Goal: Task Accomplishment & Management: Manage account settings

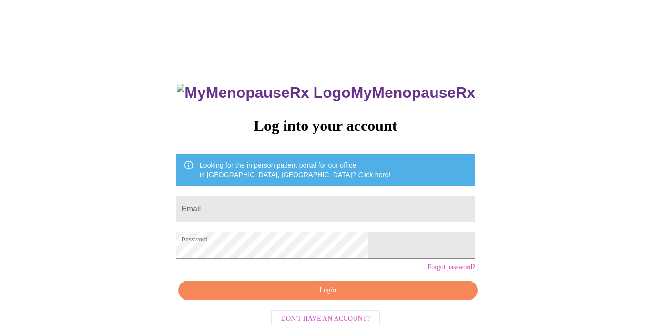
click at [282, 196] on input "Email" at bounding box center [325, 209] width 299 height 27
type input "carmenprivero@gmail.com"
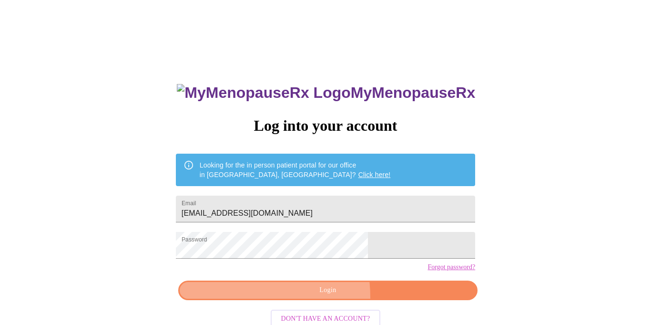
click at [291, 300] on button "Login" at bounding box center [327, 290] width 299 height 20
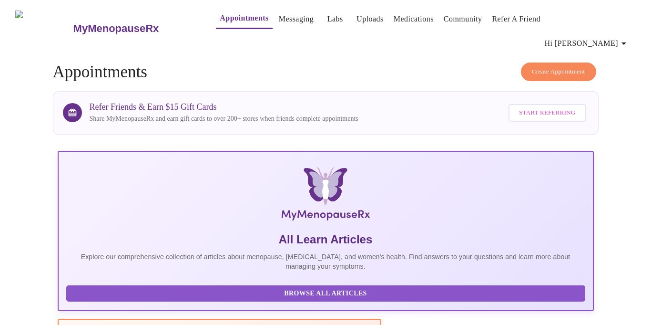
click at [227, 21] on link "Appointments" at bounding box center [244, 17] width 49 height 13
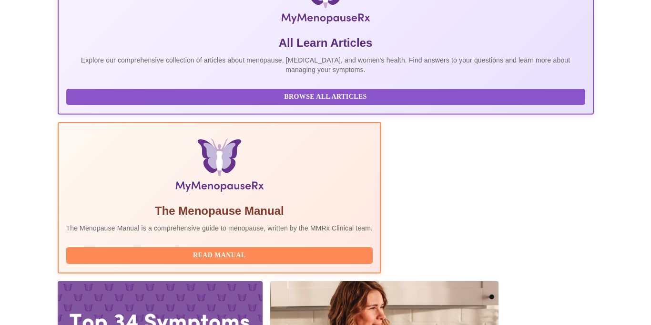
scroll to position [197, 0]
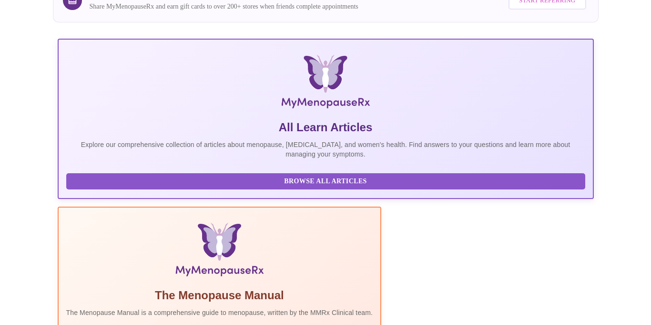
scroll to position [112, 0]
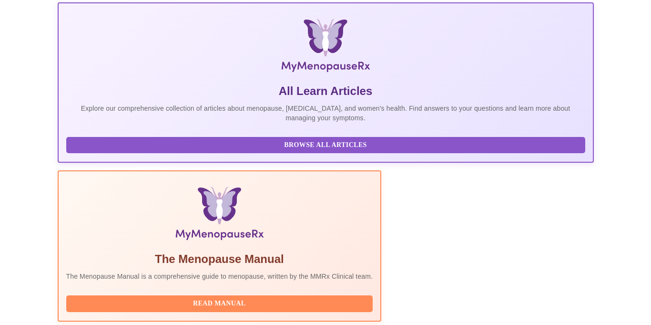
scroll to position [197, 0]
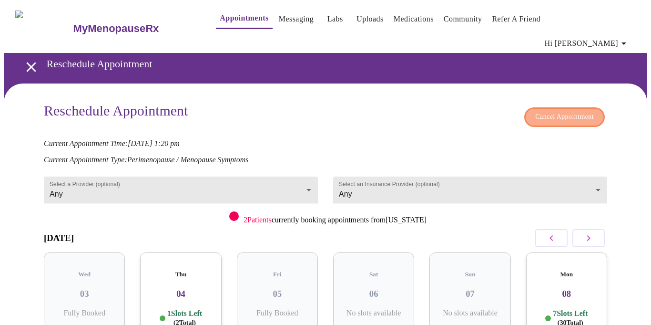
click at [566, 111] on span "Cancel Appointment" at bounding box center [565, 117] width 59 height 12
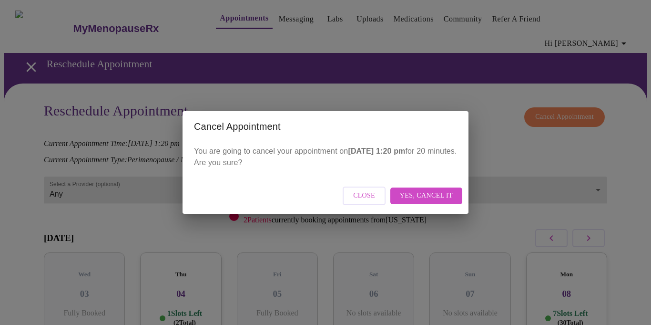
click at [434, 193] on span "Yes, cancel it" at bounding box center [426, 196] width 53 height 12
click at [401, 200] on span "Close" at bounding box center [406, 196] width 22 height 12
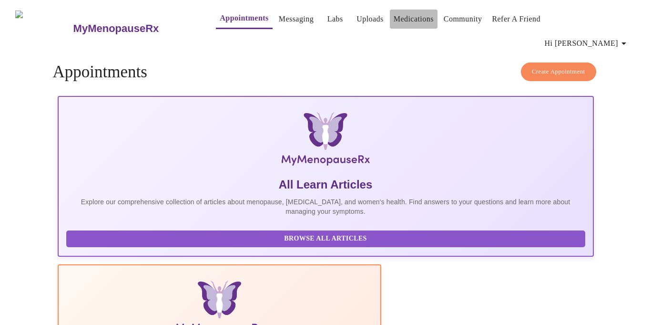
click at [394, 22] on link "Medications" at bounding box center [414, 18] width 40 height 13
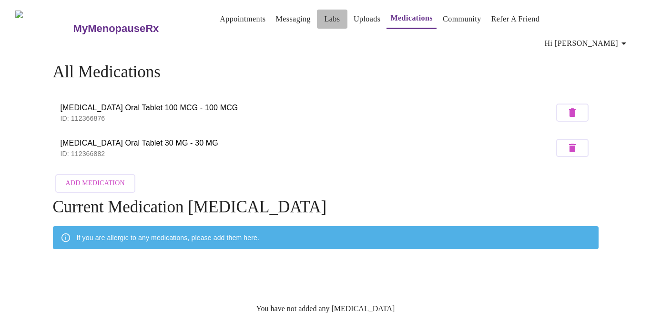
click at [324, 20] on link "Labs" at bounding box center [332, 18] width 16 height 13
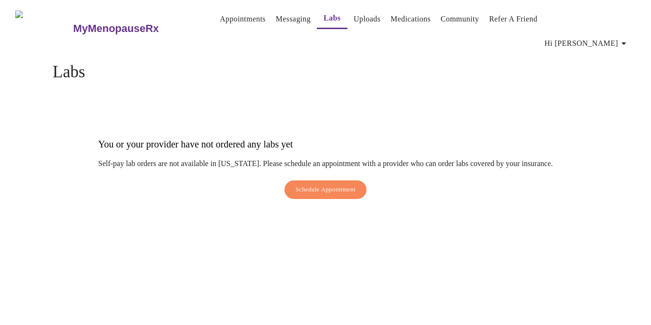
click at [350, 28] on button "Uploads" at bounding box center [367, 19] width 35 height 19
